Goal: Task Accomplishment & Management: Complete application form

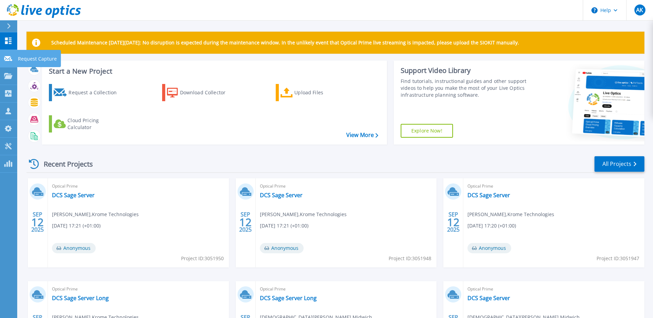
click at [9, 64] on link "Request Capture Request Capture" at bounding box center [8, 59] width 17 height 18
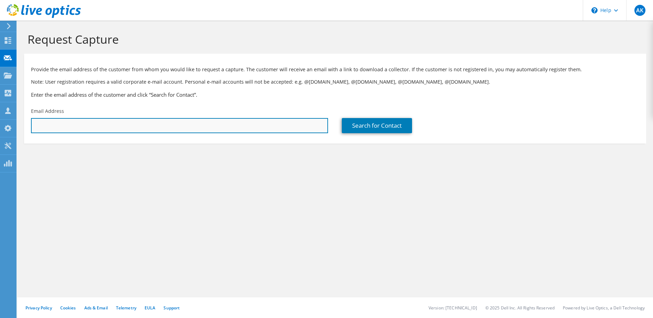
click at [83, 124] on input "text" at bounding box center [179, 125] width 297 height 15
paste input "[PERSON_NAME][EMAIL_ADDRESS][PERSON_NAME][DOMAIN_NAME]"
type input "burgess.taylor@midwich.com"
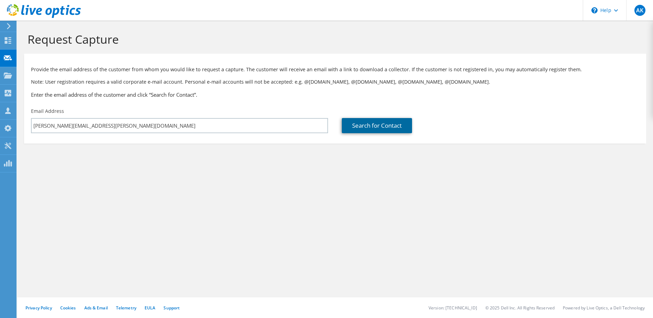
click at [382, 128] on link "Search for Contact" at bounding box center [377, 125] width 70 height 15
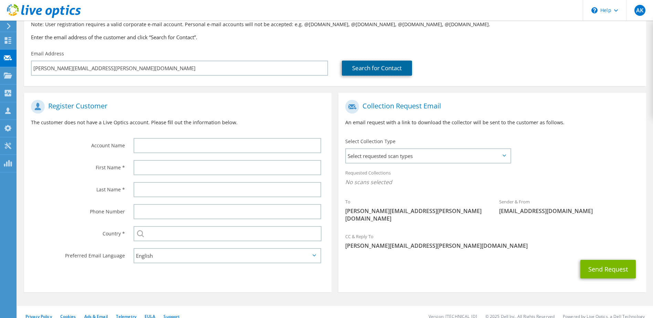
scroll to position [59, 0]
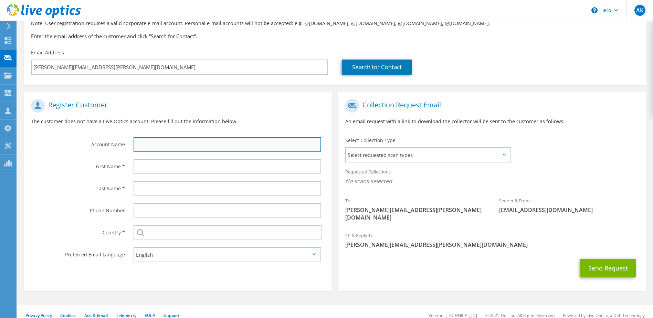
click at [202, 151] on input "text" at bounding box center [228, 144] width 188 height 15
type input "HHB"
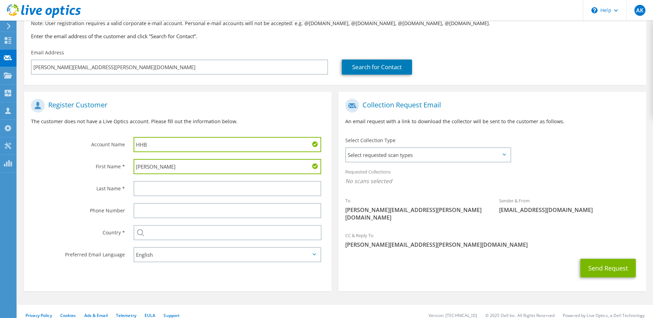
type input "Burgess"
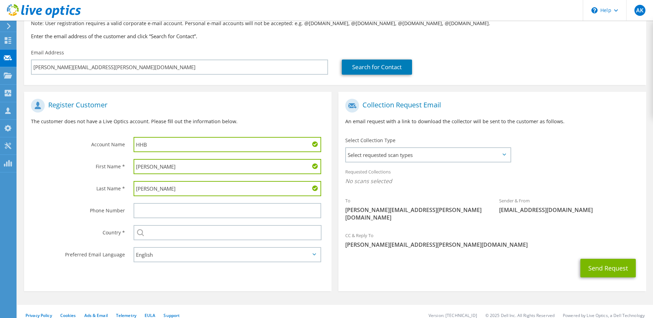
type input "Taylor"
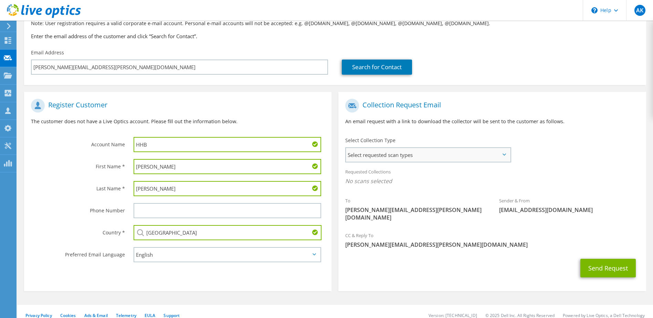
type input "United Kingdom"
click at [441, 159] on span "Select requested scan types" at bounding box center [428, 155] width 164 height 14
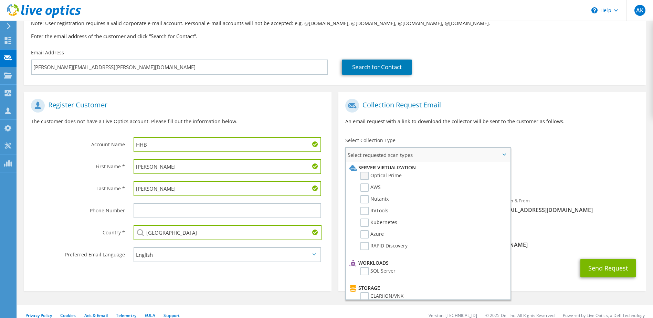
click at [367, 177] on label "Optical Prime" at bounding box center [380, 176] width 41 height 8
click at [0, 0] on input "Optical Prime" at bounding box center [0, 0] width 0 height 0
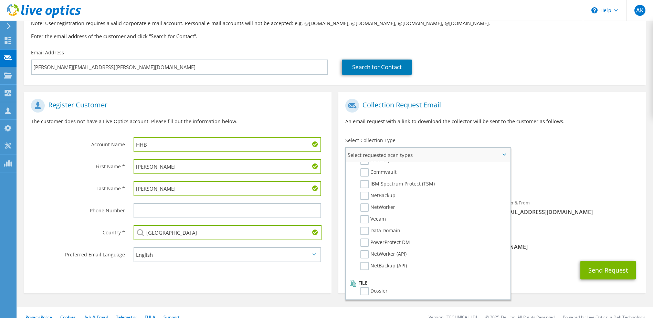
scroll to position [327, 0]
click at [360, 293] on li "Dossier" at bounding box center [427, 290] width 159 height 12
click at [364, 289] on label "Dossier" at bounding box center [373, 288] width 27 height 8
click at [0, 0] on input "Dossier" at bounding box center [0, 0] width 0 height 0
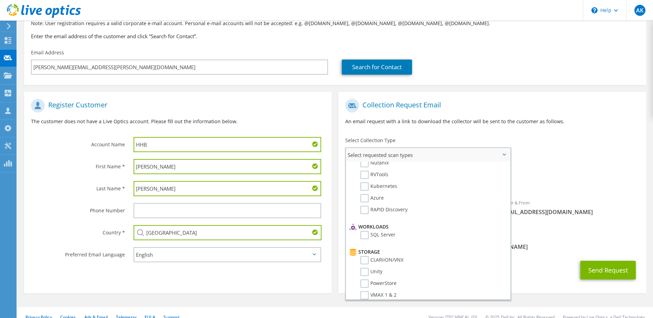
scroll to position [0, 0]
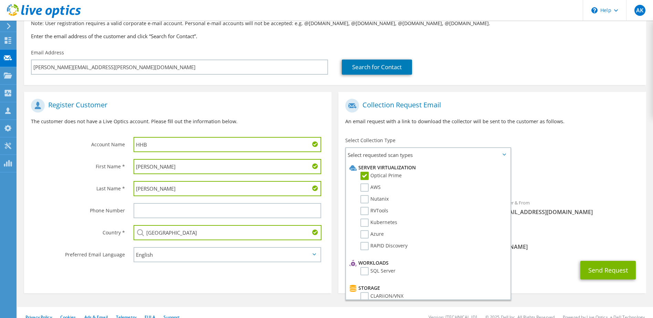
click at [540, 248] on div "CC & Reply To alex.kayali@krome.co.uk" at bounding box center [491, 243] width 307 height 27
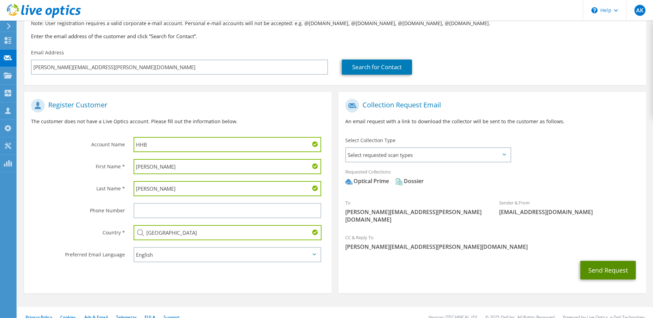
click at [607, 268] on button "Send Request" at bounding box center [607, 270] width 55 height 19
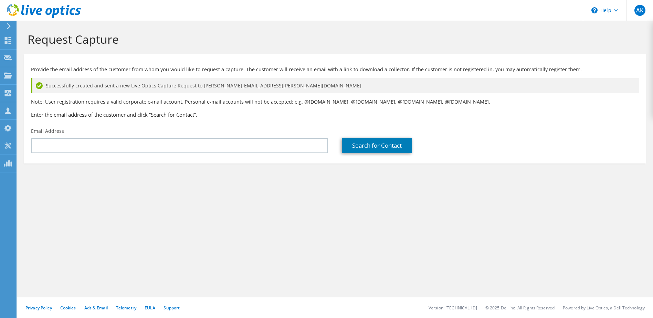
click at [6, 26] on div at bounding box center [8, 26] width 8 height 6
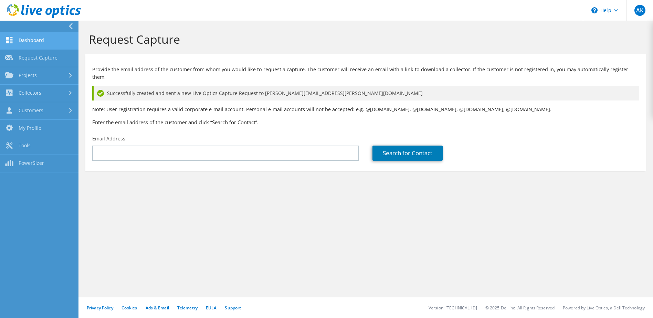
click at [34, 45] on link "Dashboard" at bounding box center [39, 41] width 78 height 18
